Goal: Communication & Community: Connect with others

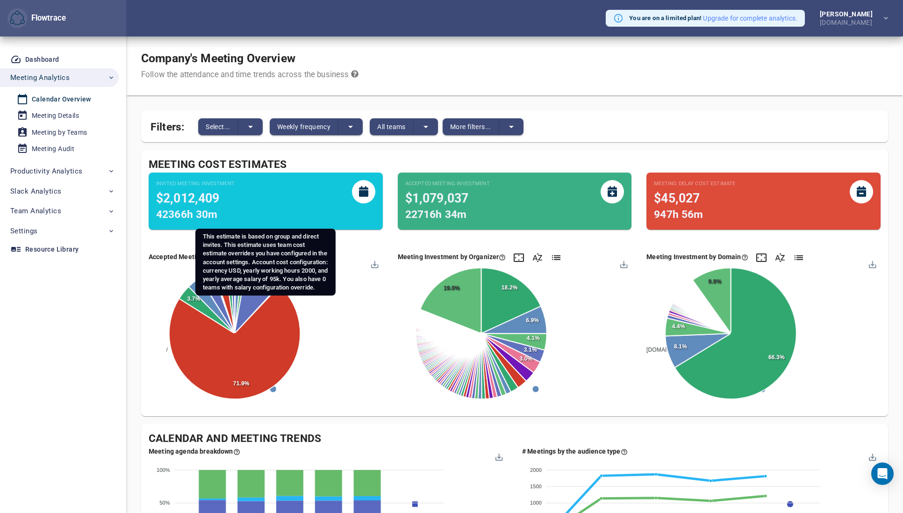
click at [348, 208] on div "Invited Meeting Investment $2,012,409 42366h 30m" at bounding box center [265, 201] width 219 height 43
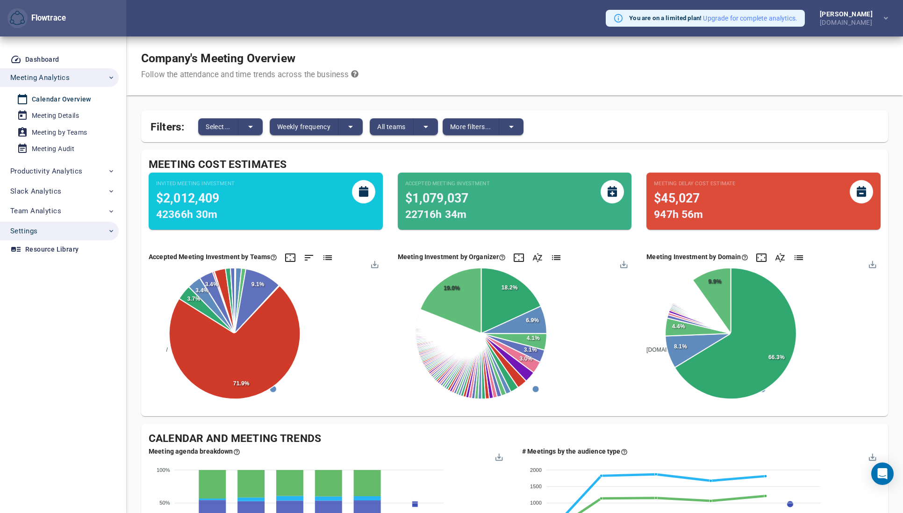
click at [30, 231] on span "Settings" at bounding box center [23, 231] width 27 height 12
click at [46, 252] on div "User Management" at bounding box center [60, 253] width 56 height 12
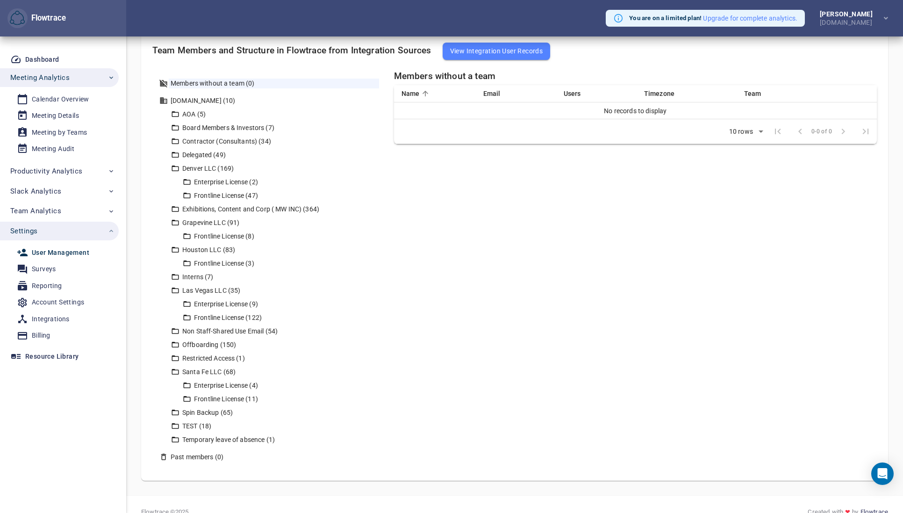
scroll to position [271, 0]
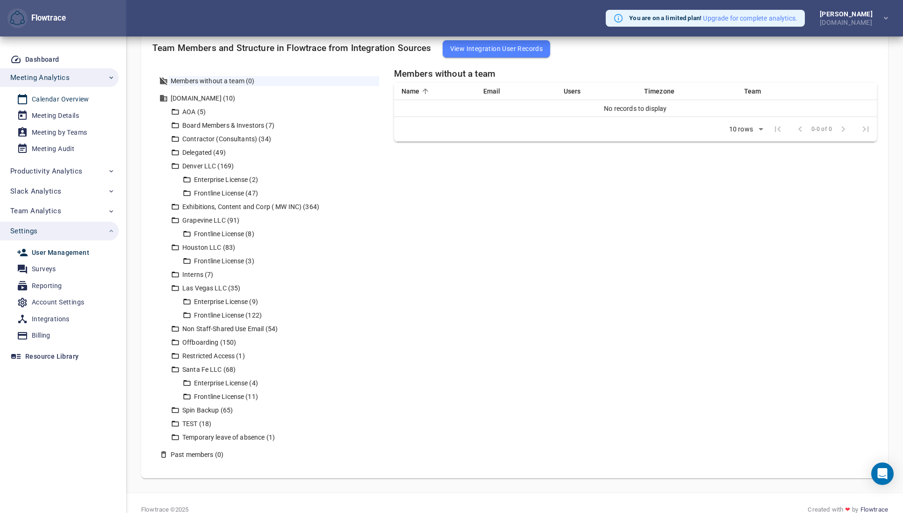
click at [50, 98] on div "Calendar Overview" at bounding box center [61, 100] width 58 height 12
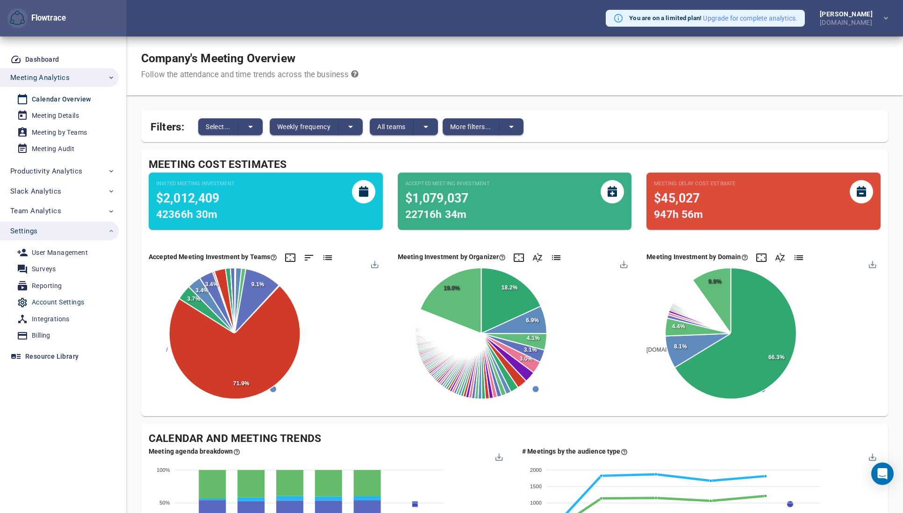
click at [46, 304] on div "Account Settings" at bounding box center [58, 302] width 52 height 12
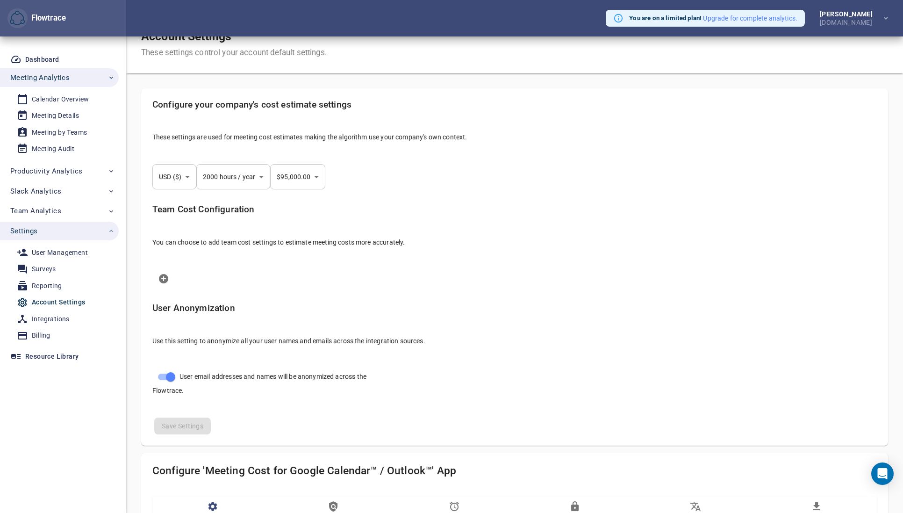
scroll to position [24, 0]
select select "***"
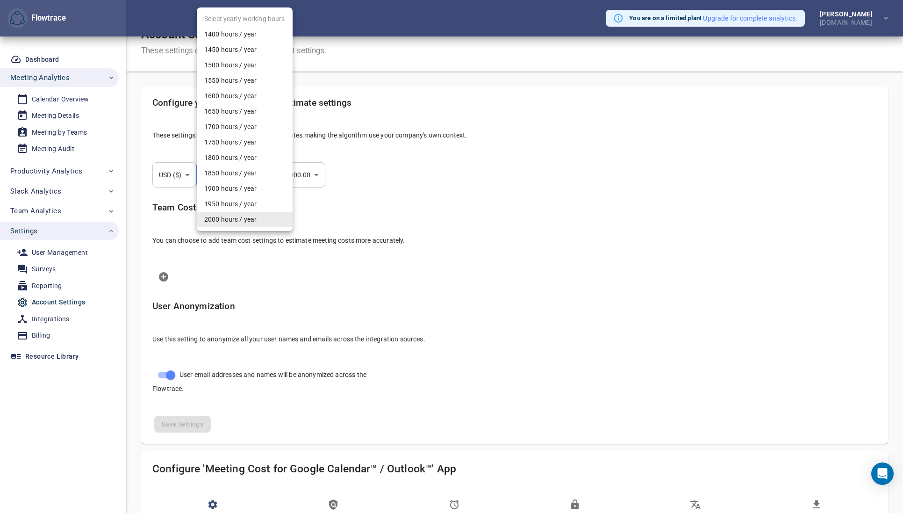
click at [236, 176] on body "Flowtrace You are on a limited plan! Upgrade for complete analytics. [PERSON_NA…" at bounding box center [451, 232] width 903 height 513
click at [464, 220] on div at bounding box center [451, 256] width 903 height 513
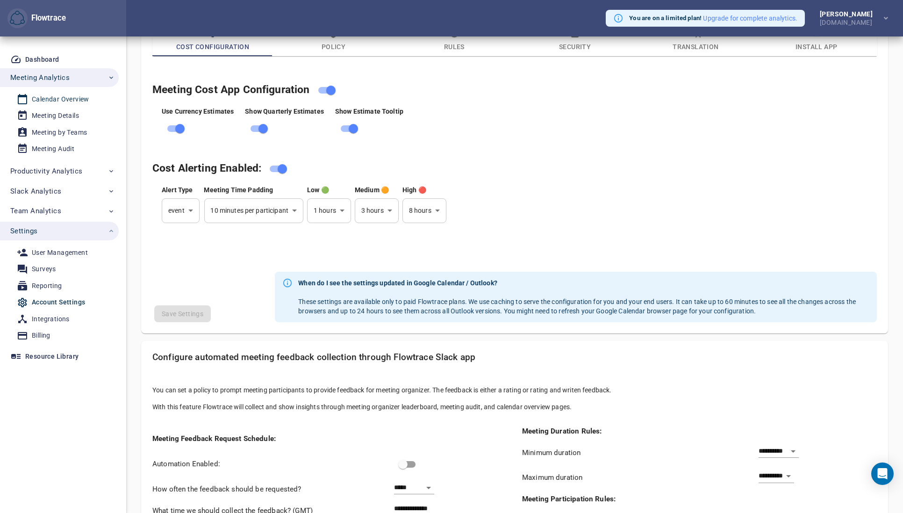
scroll to position [497, 0]
click at [60, 97] on div "Calendar Overview" at bounding box center [61, 100] width 58 height 12
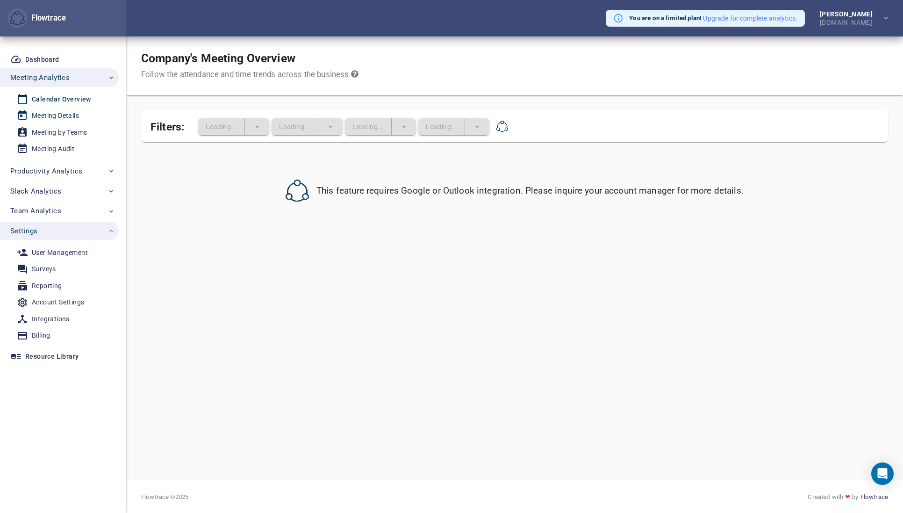
click at [24, 115] on icon at bounding box center [22, 115] width 11 height 11
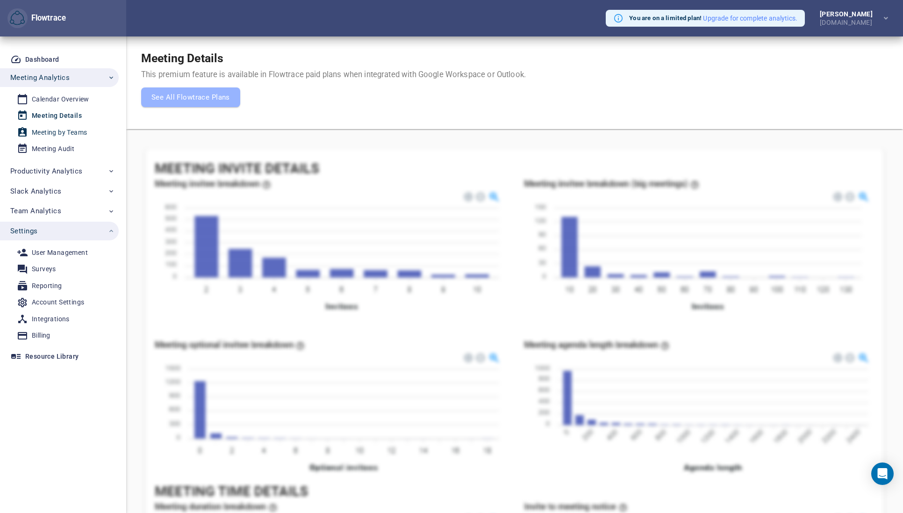
click at [58, 132] on div "Meeting by Teams" at bounding box center [59, 133] width 55 height 12
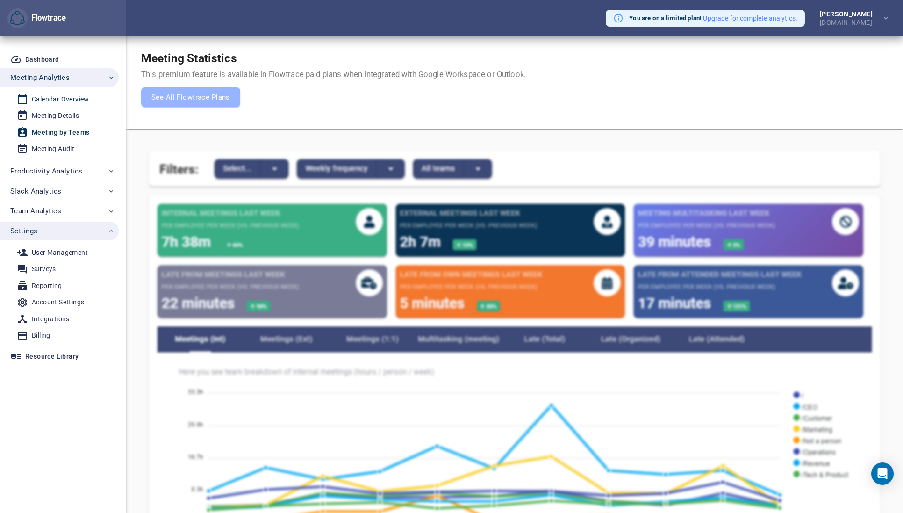
click at [53, 95] on div "Calendar Overview" at bounding box center [61, 100] width 58 height 12
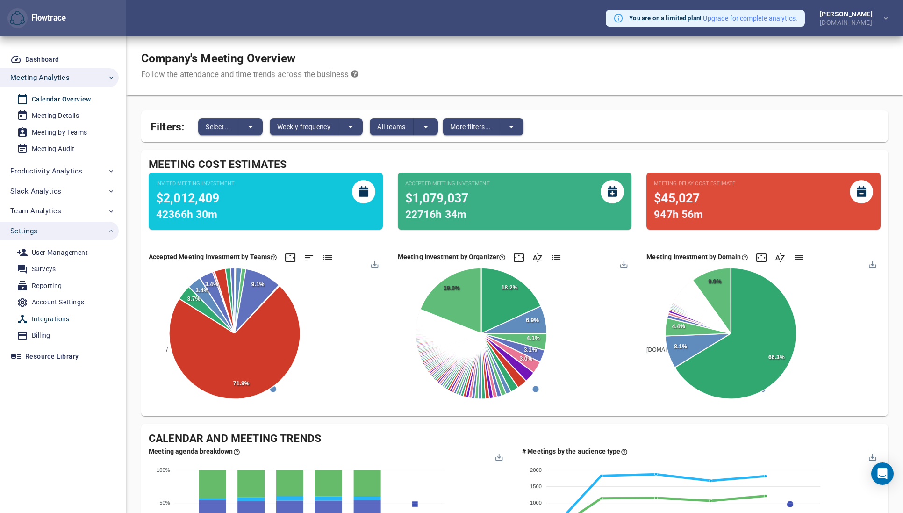
click at [50, 314] on div "Integrations" at bounding box center [51, 319] width 38 height 12
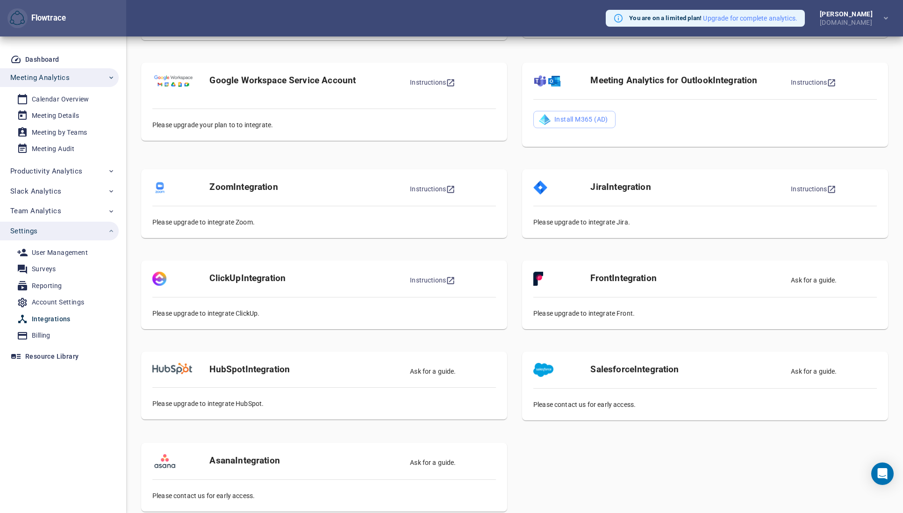
scroll to position [151, 0]
click at [52, 73] on span "Meeting Analytics" at bounding box center [39, 78] width 59 height 12
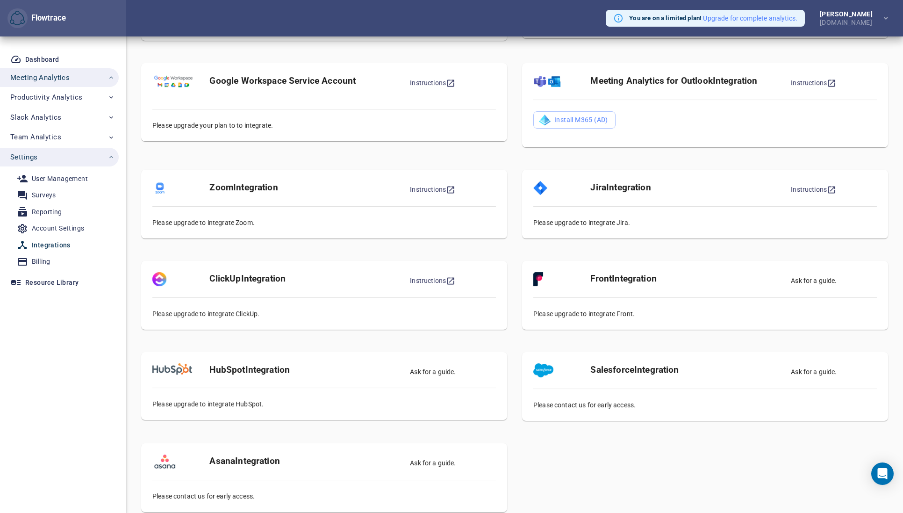
click at [52, 73] on span "Meeting Analytics" at bounding box center [39, 78] width 59 height 12
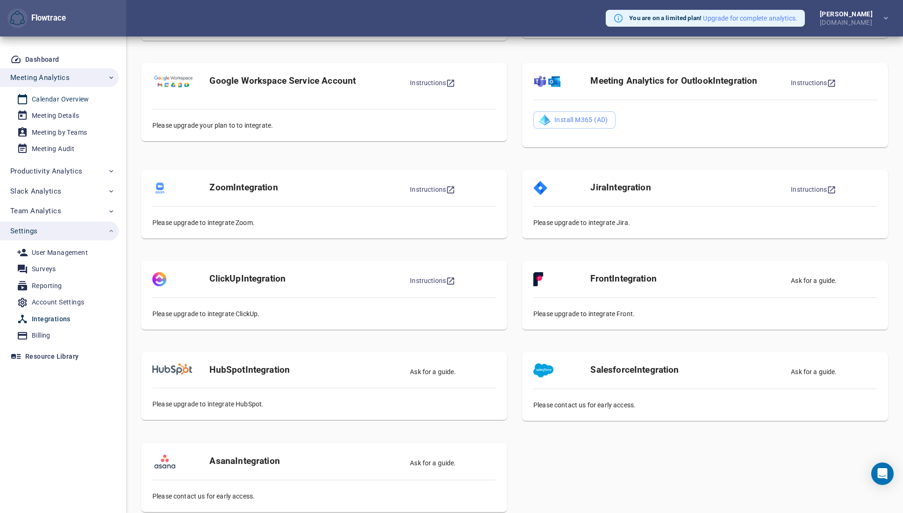
click at [53, 94] on div "Calendar Overview" at bounding box center [61, 100] width 58 height 12
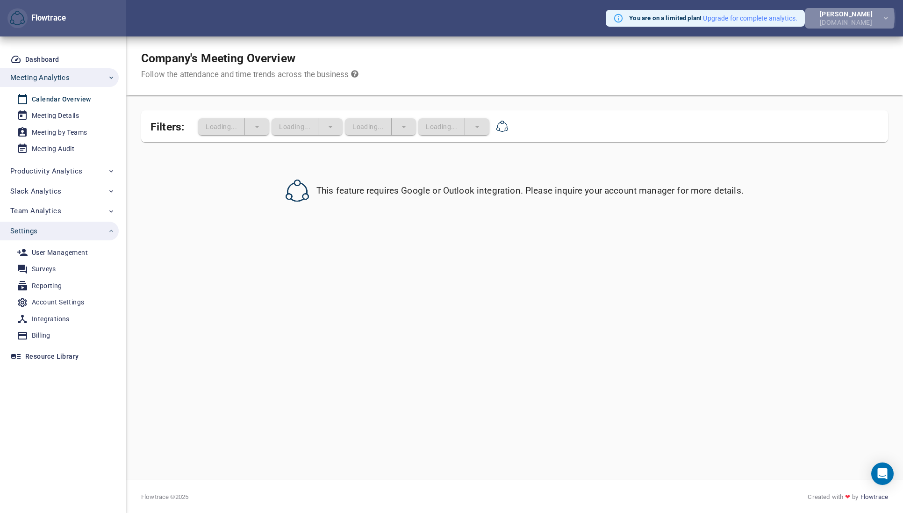
click at [854, 18] on div "[DOMAIN_NAME]" at bounding box center [848, 21] width 57 height 8
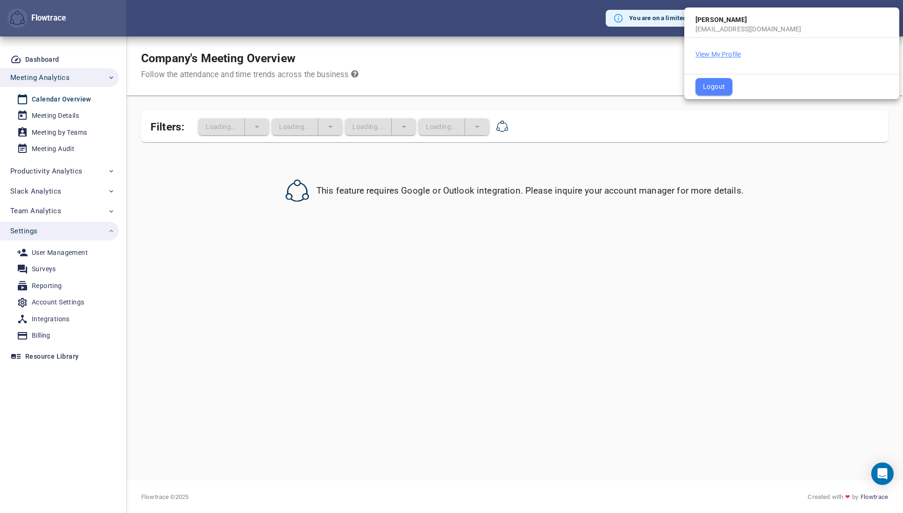
click at [718, 51] on button "View My Profile" at bounding box center [718, 54] width 45 height 9
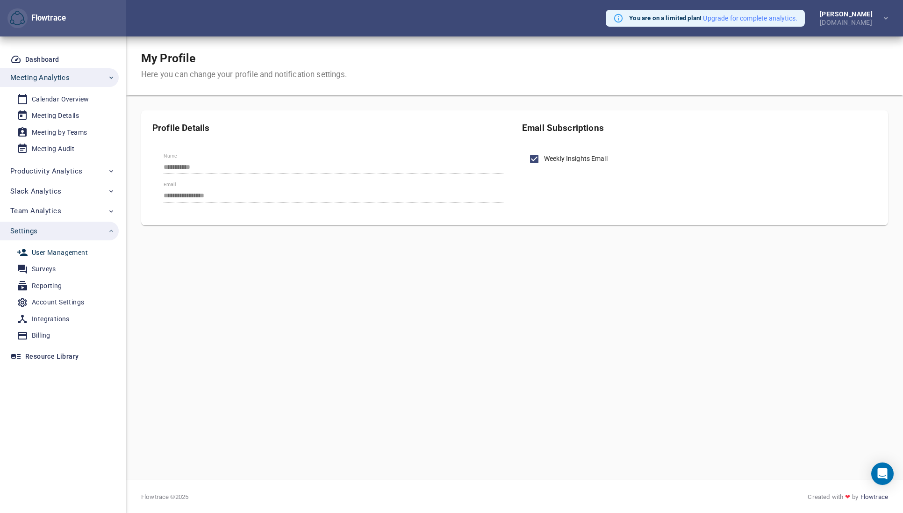
click at [45, 252] on div "User Management" at bounding box center [60, 253] width 56 height 12
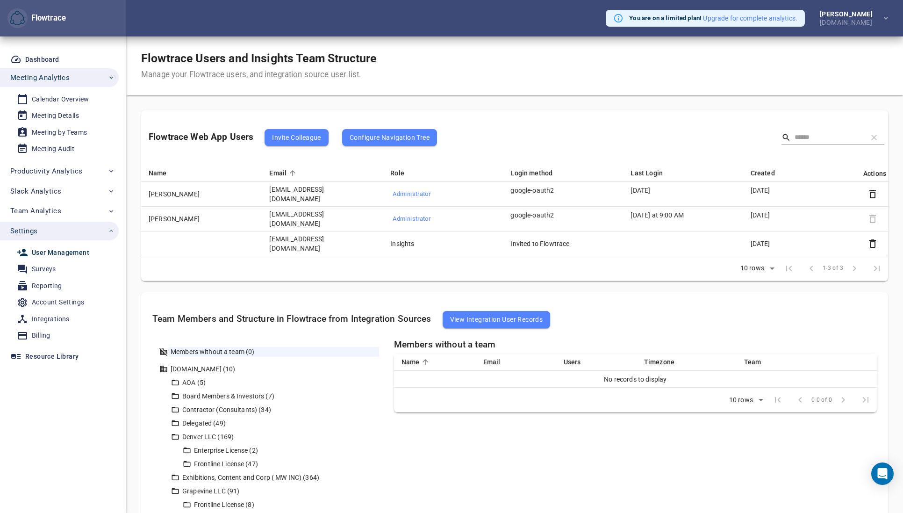
drag, startPoint x: 583, startPoint y: 266, endPoint x: 484, endPoint y: 204, distance: 116.2
click at [583, 266] on td "Rows per page: 10 rows ** 1-3 of 3 1-3 of 3" at bounding box center [514, 268] width 747 height 25
click at [291, 135] on span "Invite Colleague" at bounding box center [296, 137] width 49 height 11
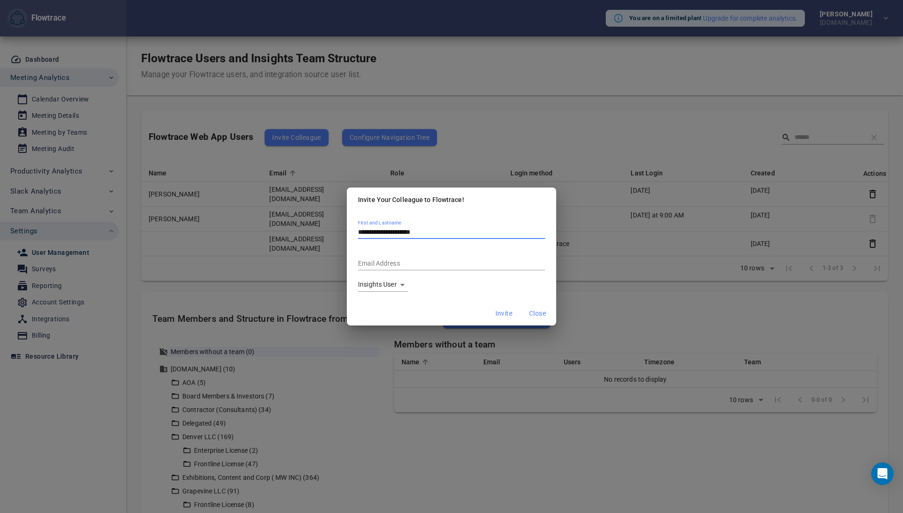
type input "**********"
click at [383, 260] on input "Email Address" at bounding box center [451, 264] width 187 height 13
paste input "**********"
type input "**********"
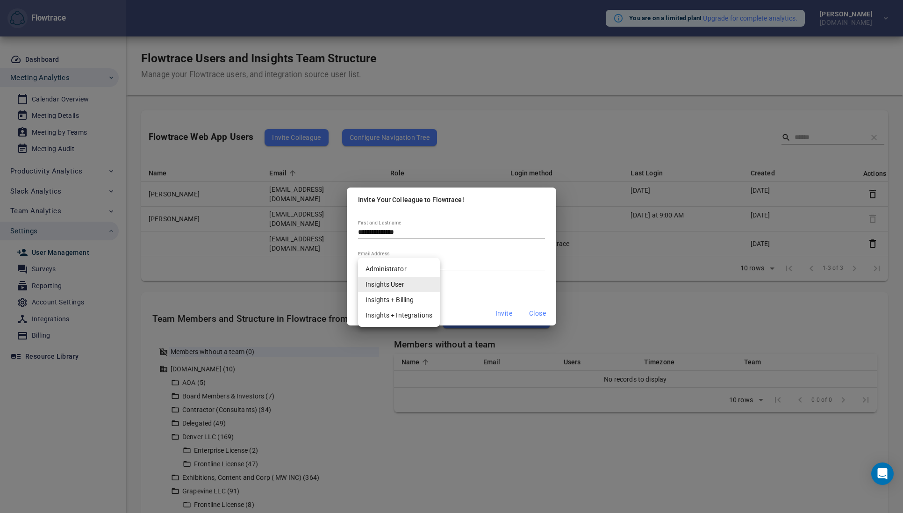
click at [397, 284] on body "Flowtrace You are on a limited plan! Upgrade for complete analytics. [PERSON_NA…" at bounding box center [451, 256] width 903 height 513
click at [405, 284] on li "Insights User" at bounding box center [399, 284] width 82 height 15
click at [498, 313] on span "Invite" at bounding box center [504, 314] width 17 height 12
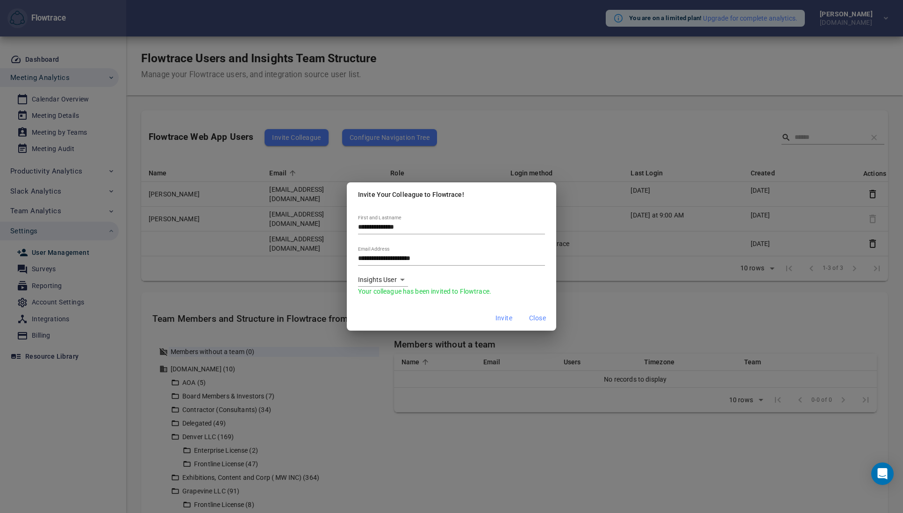
click at [539, 319] on span "Close" at bounding box center [537, 318] width 17 height 12
